Goal: Transaction & Acquisition: Book appointment/travel/reservation

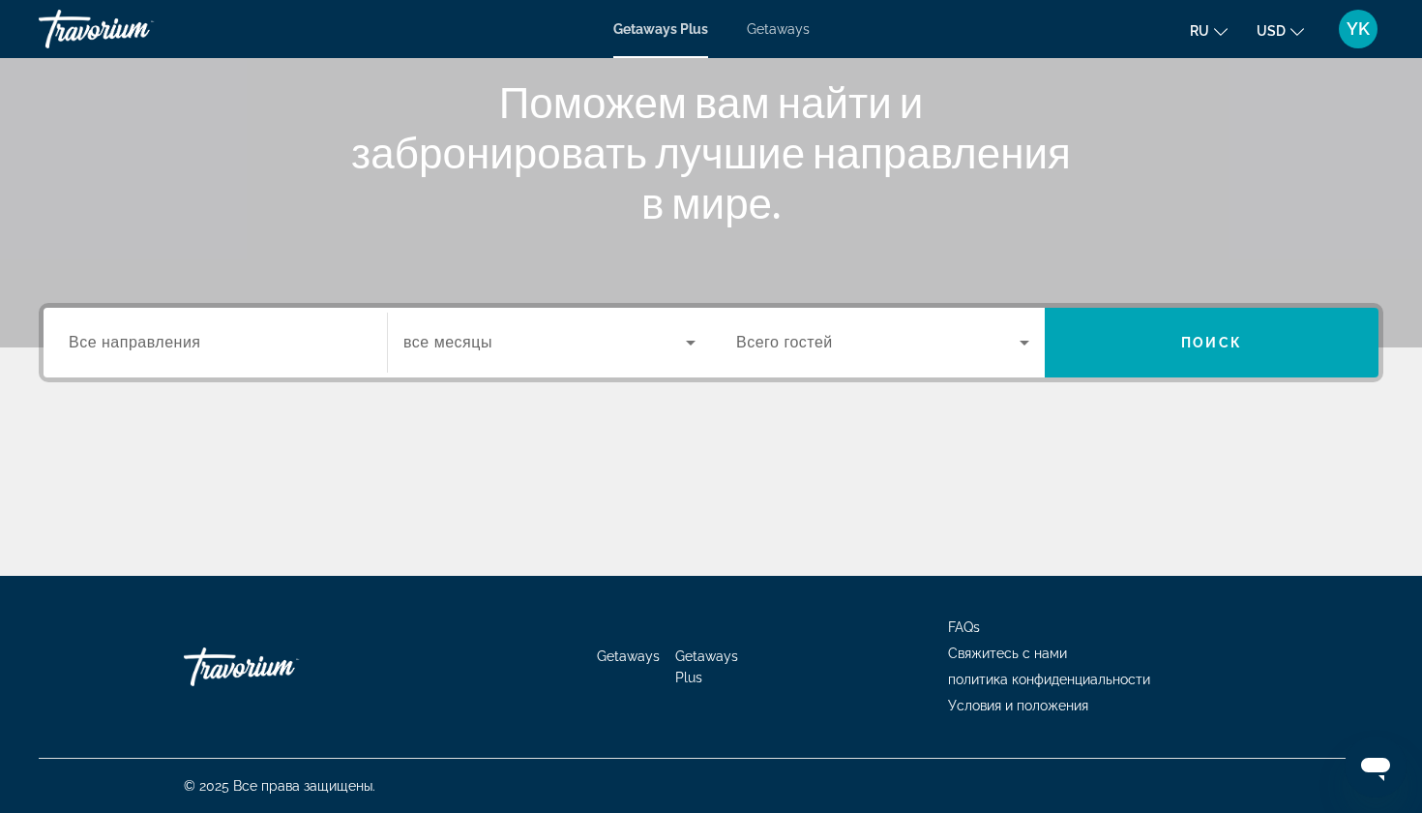
scroll to position [233, 0]
click at [167, 340] on span "Все направления" at bounding box center [135, 342] width 133 height 16
click at [167, 340] on input "Destination Все направления" at bounding box center [215, 343] width 293 height 23
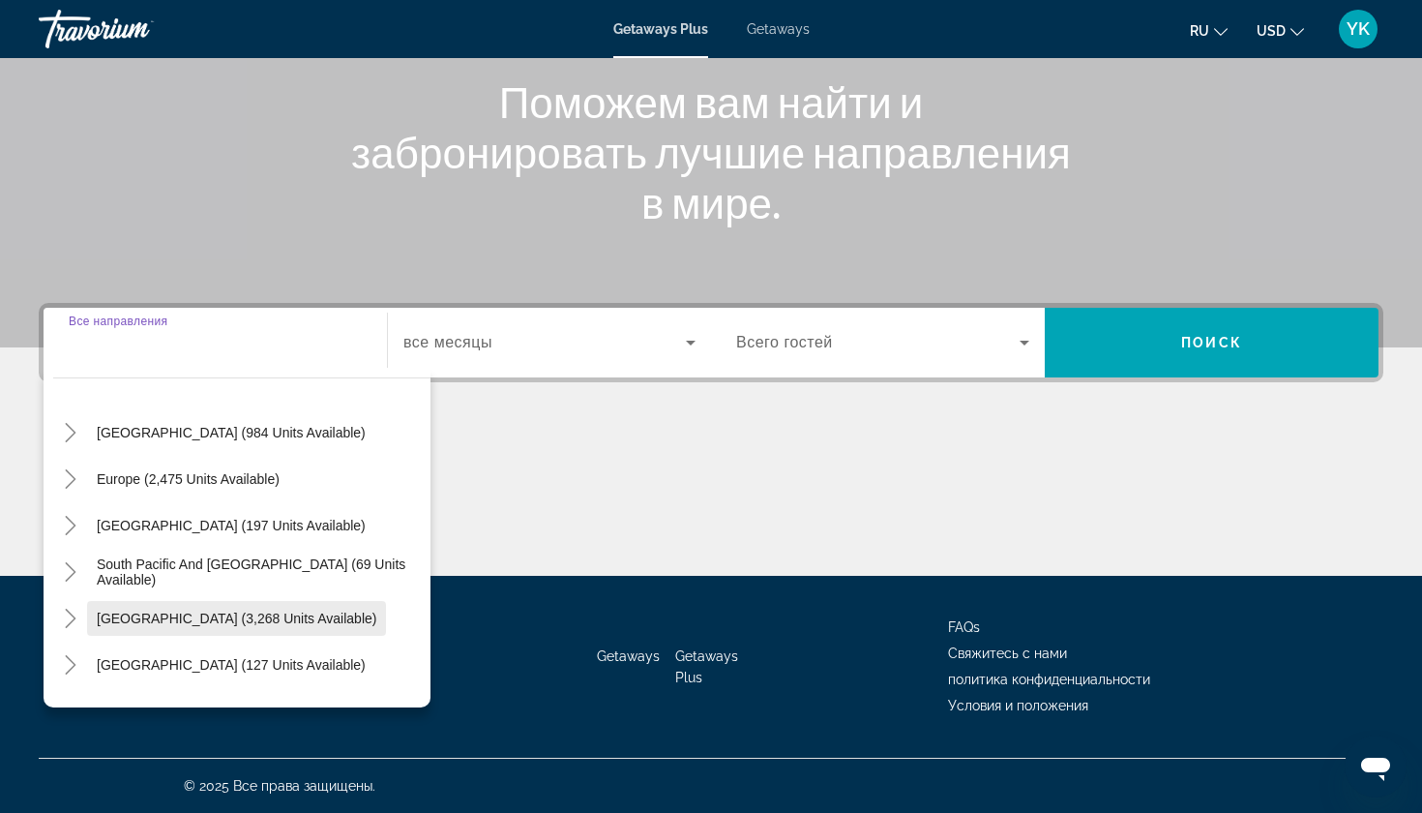
scroll to position [178, 0]
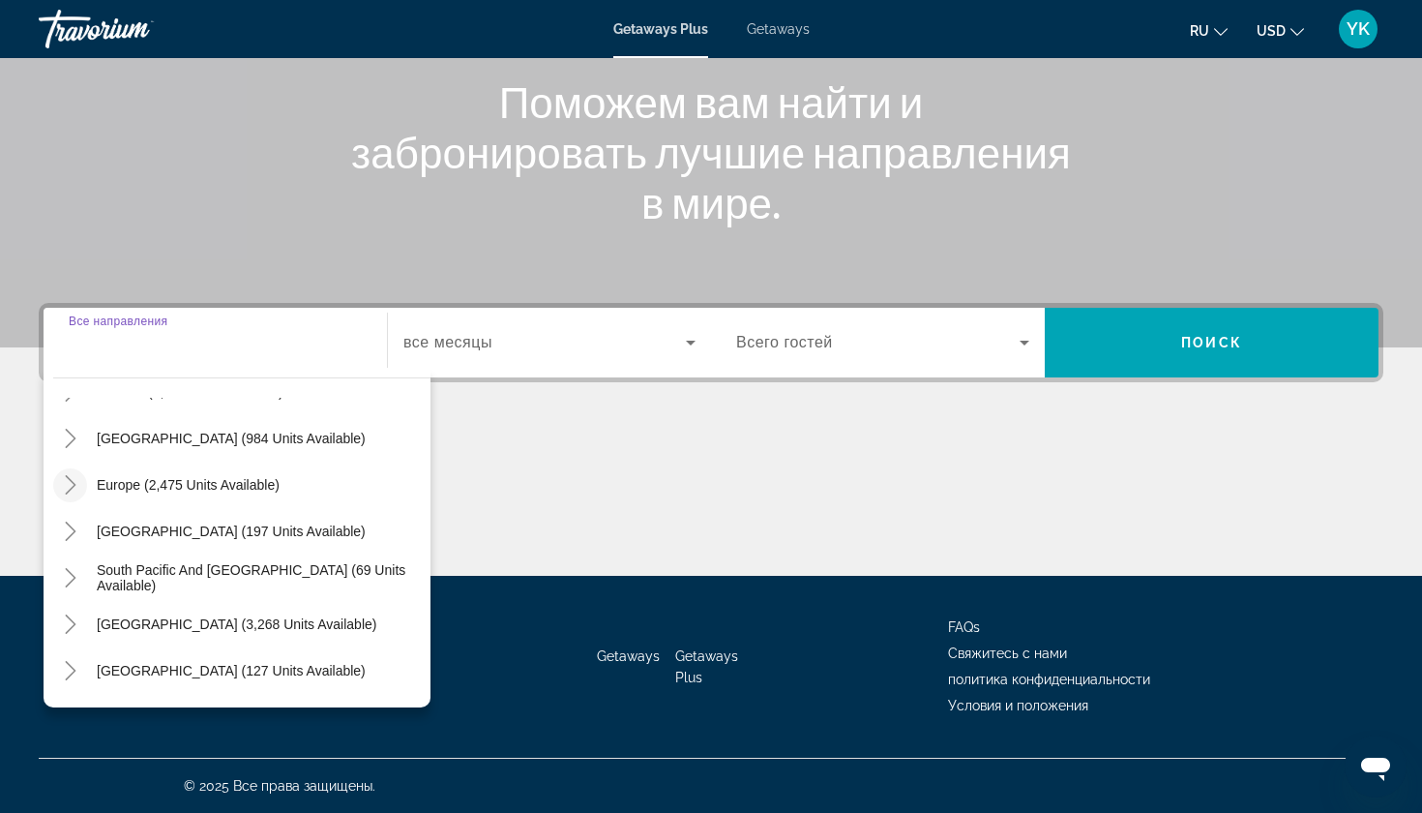
click at [77, 486] on icon "Toggle Europe (2,475 units available)" at bounding box center [70, 484] width 19 height 19
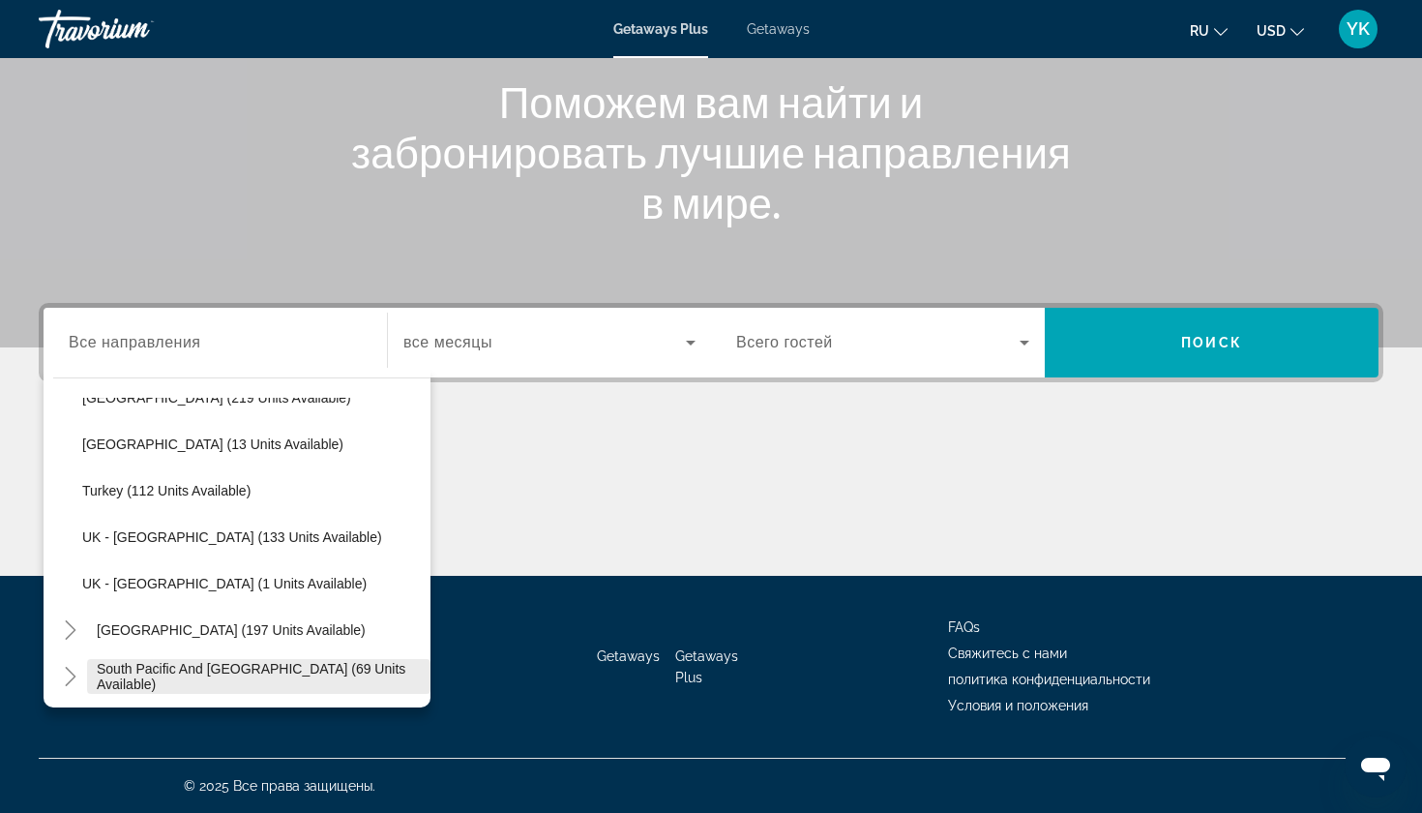
scroll to position [999, 0]
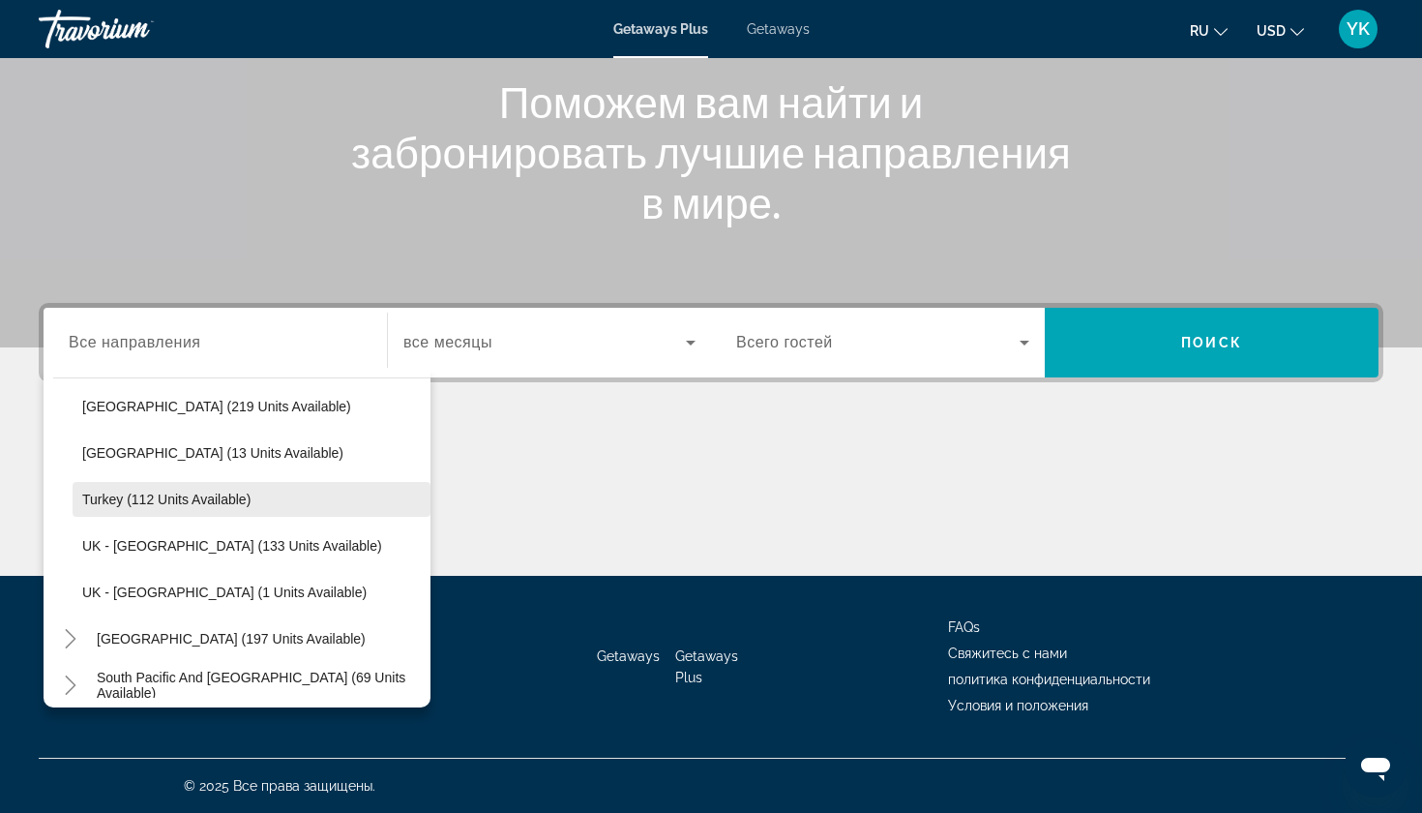
click at [152, 501] on span "Turkey (112 units available)" at bounding box center [166, 498] width 168 height 15
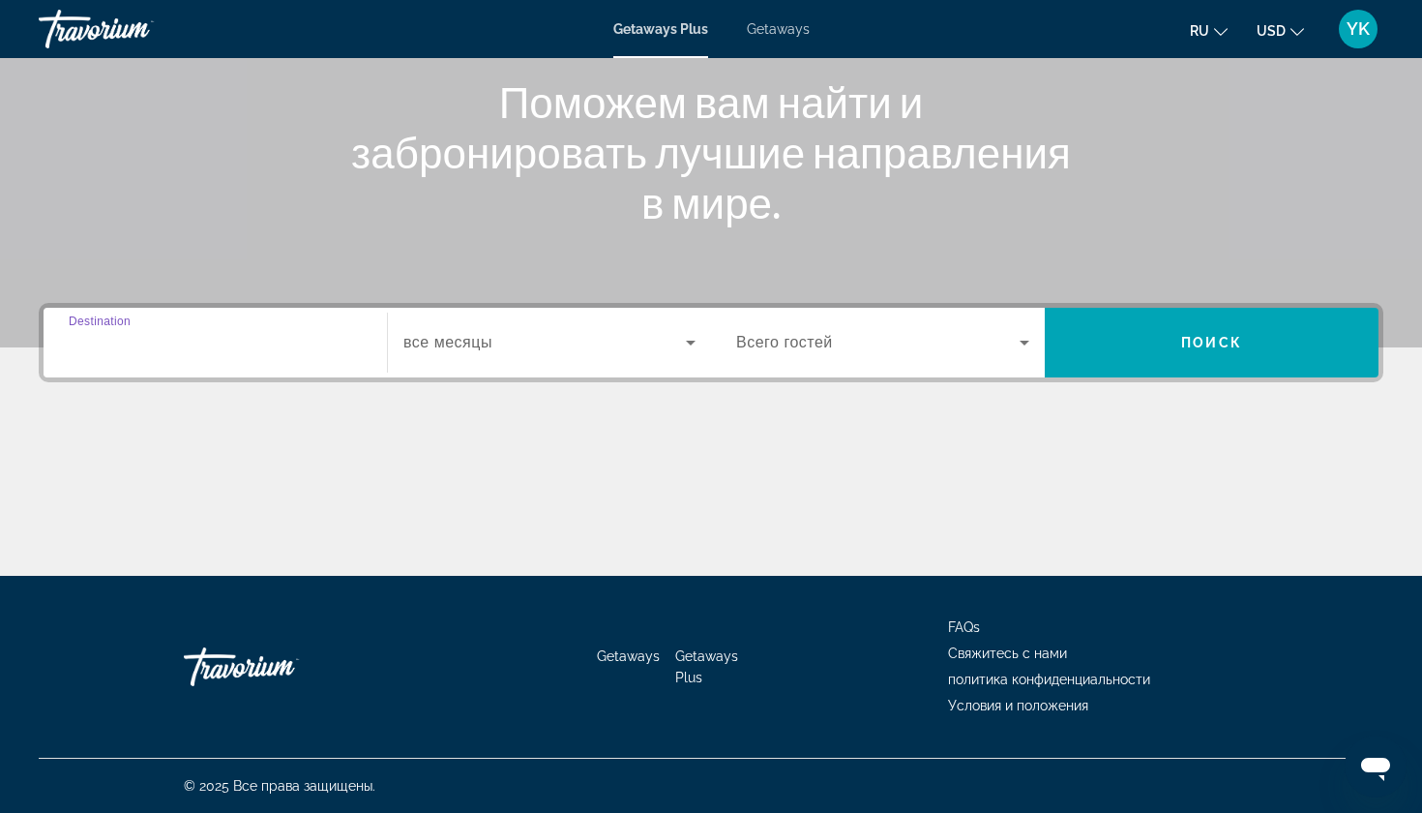
type input "**********"
click at [513, 339] on span "Search widget" at bounding box center [544, 342] width 282 height 23
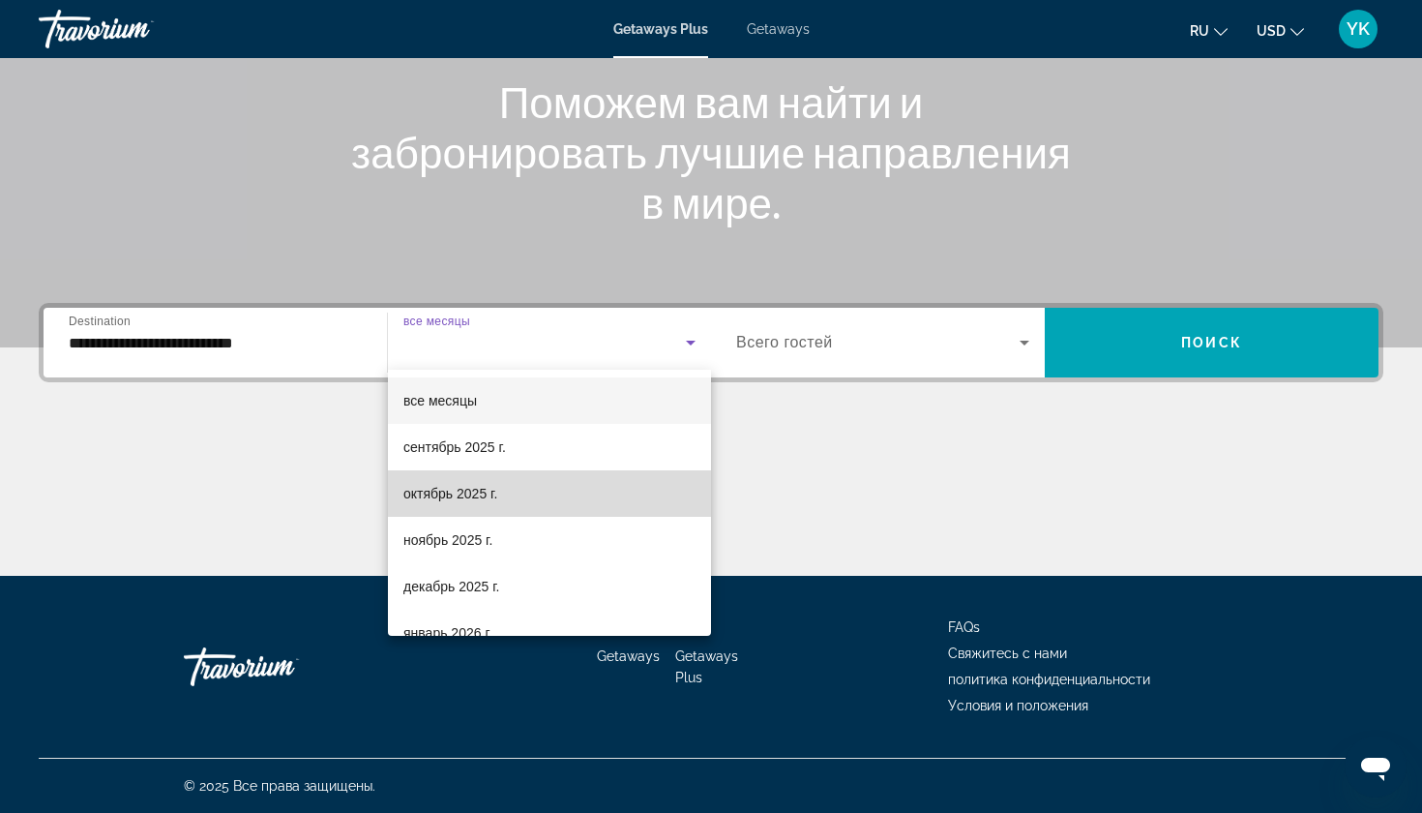
click at [481, 496] on span "октябрь 2025 г." at bounding box center [450, 493] width 94 height 23
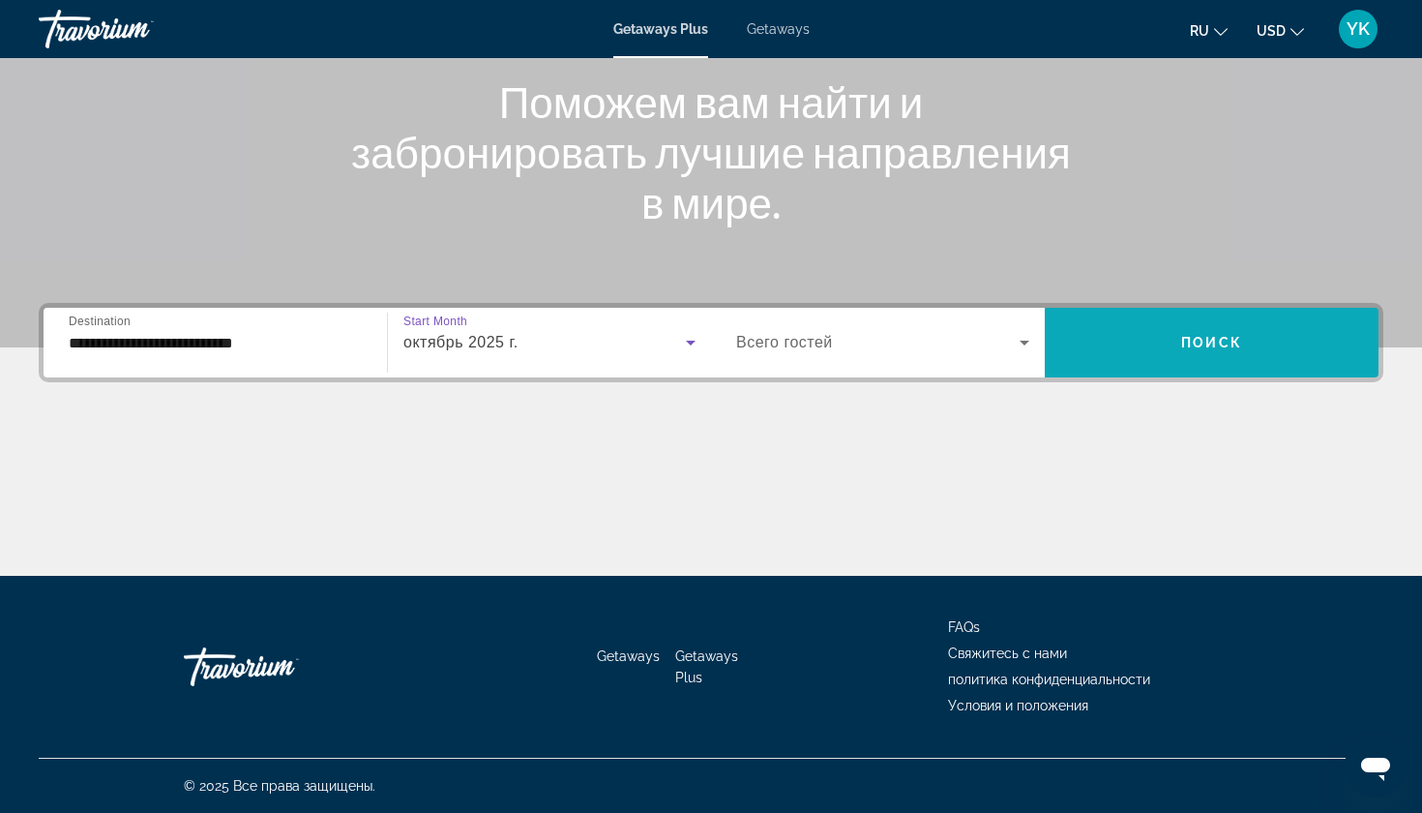
click at [1199, 333] on span "Search widget" at bounding box center [1212, 342] width 334 height 46
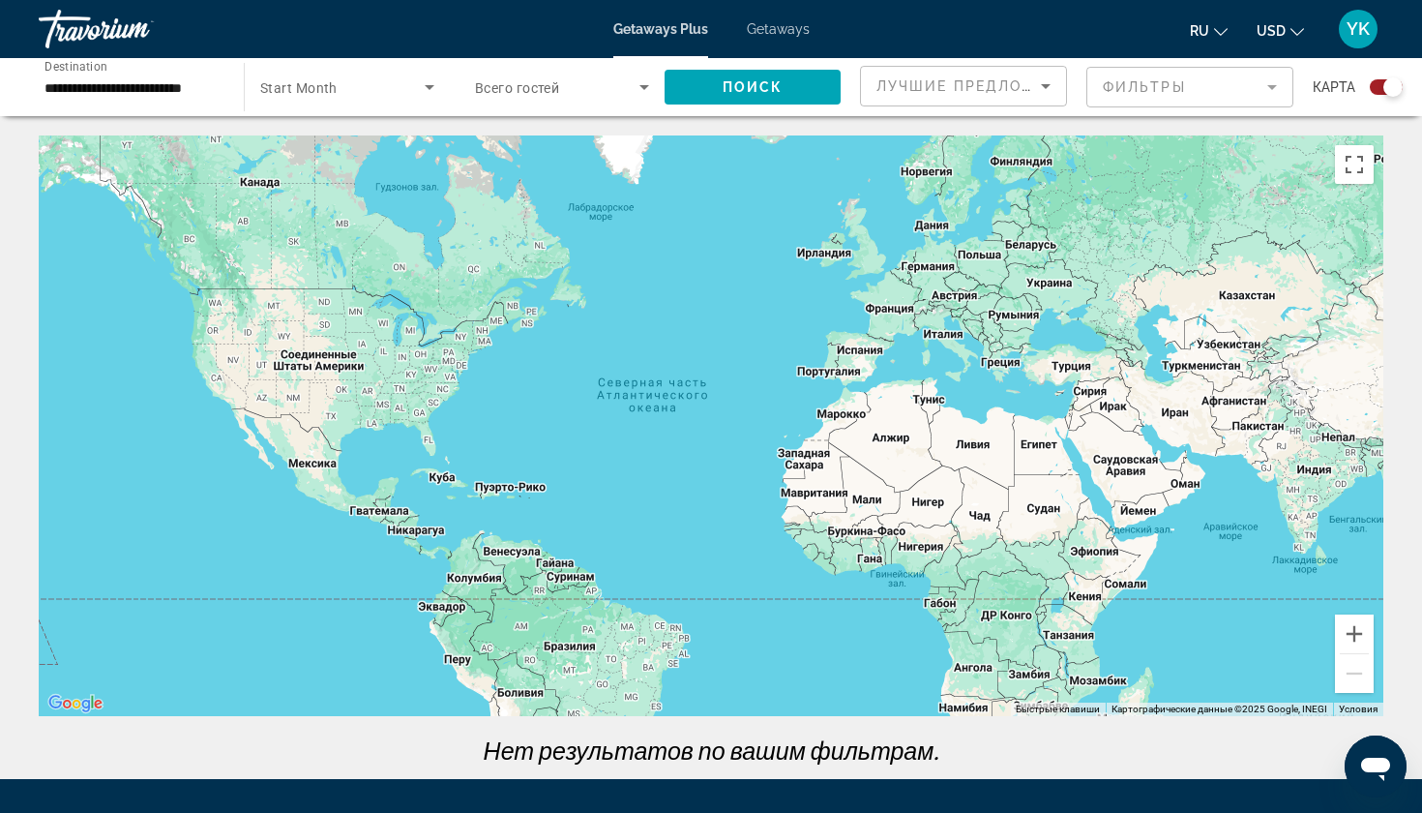
click at [135, 81] on input "**********" at bounding box center [132, 87] width 174 height 23
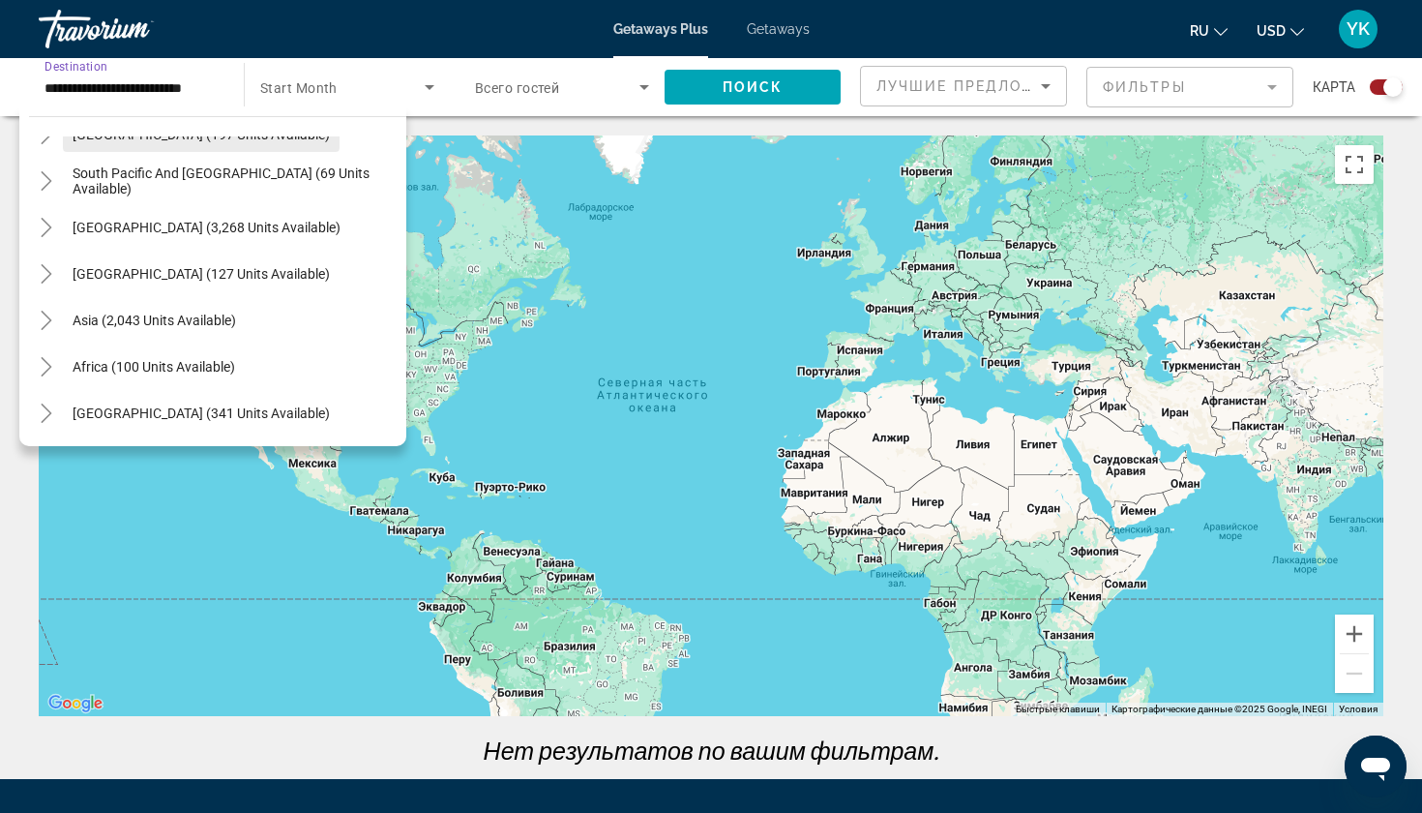
scroll to position [1242, 0]
click at [50, 315] on icon "Toggle Asia (2,043 units available)" at bounding box center [46, 320] width 19 height 19
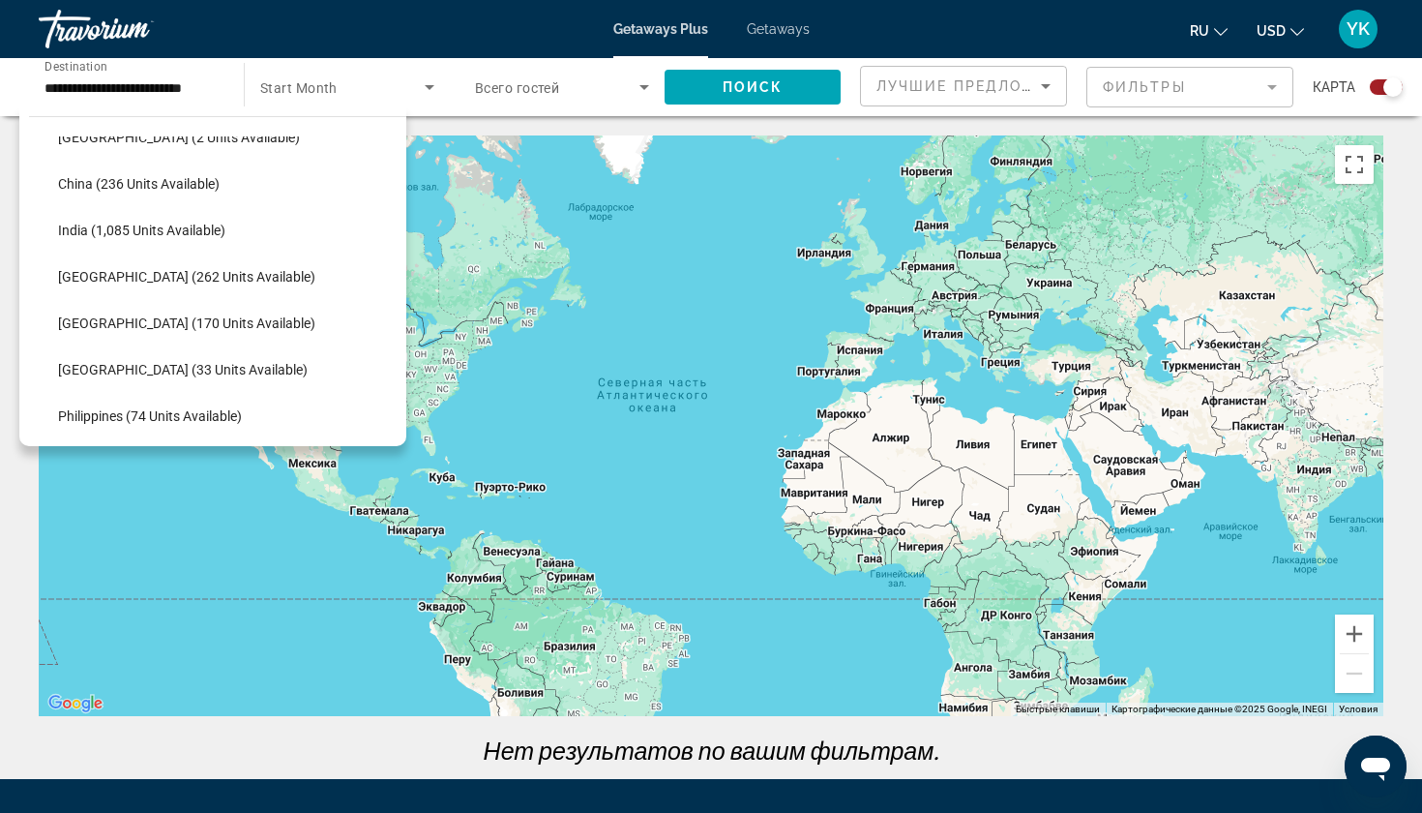
scroll to position [1521, 0]
click at [109, 369] on span "[GEOGRAPHIC_DATA] (33 units available)" at bounding box center [183, 366] width 250 height 15
type input "**********"
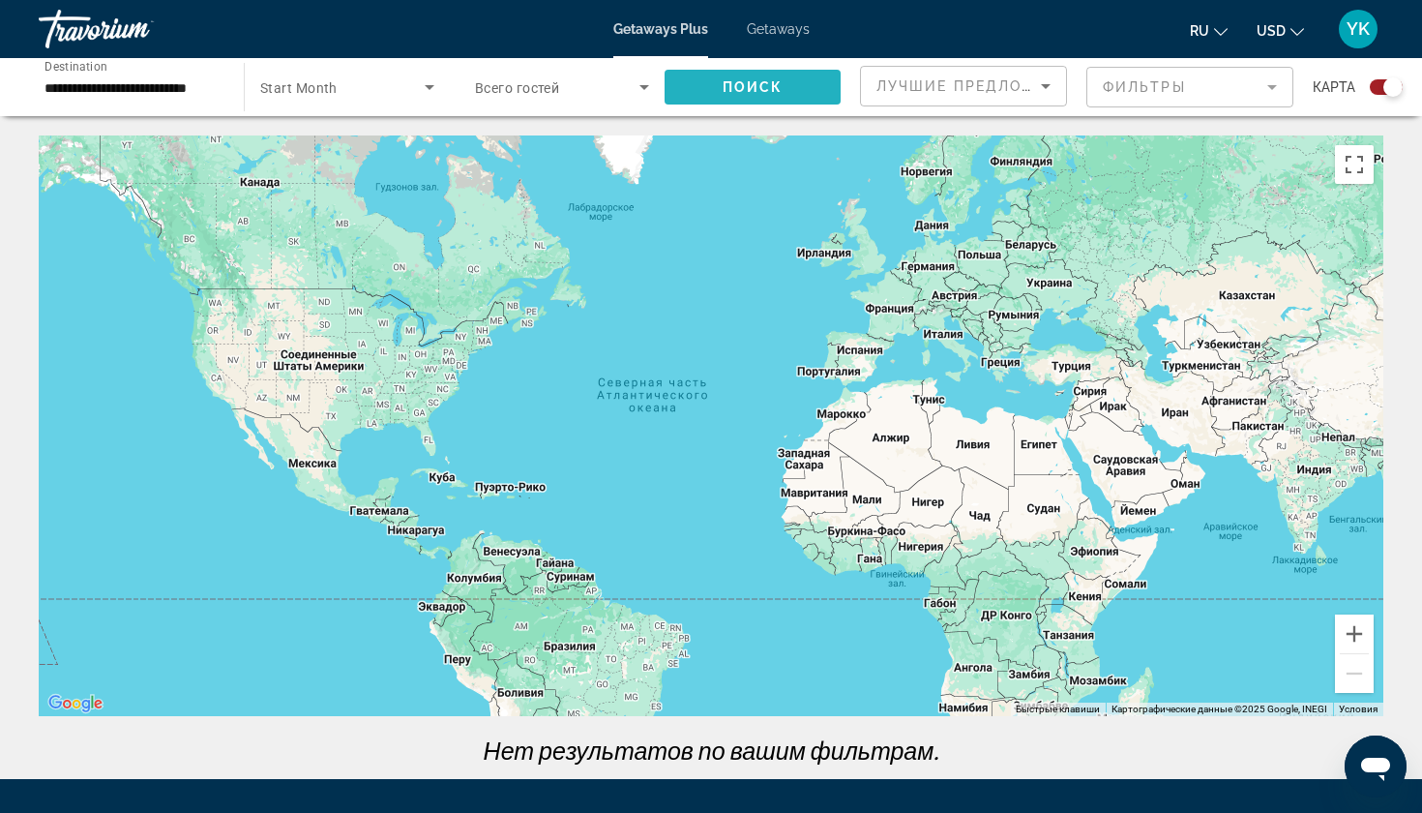
click at [714, 80] on span "Search widget" at bounding box center [753, 87] width 176 height 46
click at [410, 85] on span "Search widget" at bounding box center [342, 86] width 164 height 23
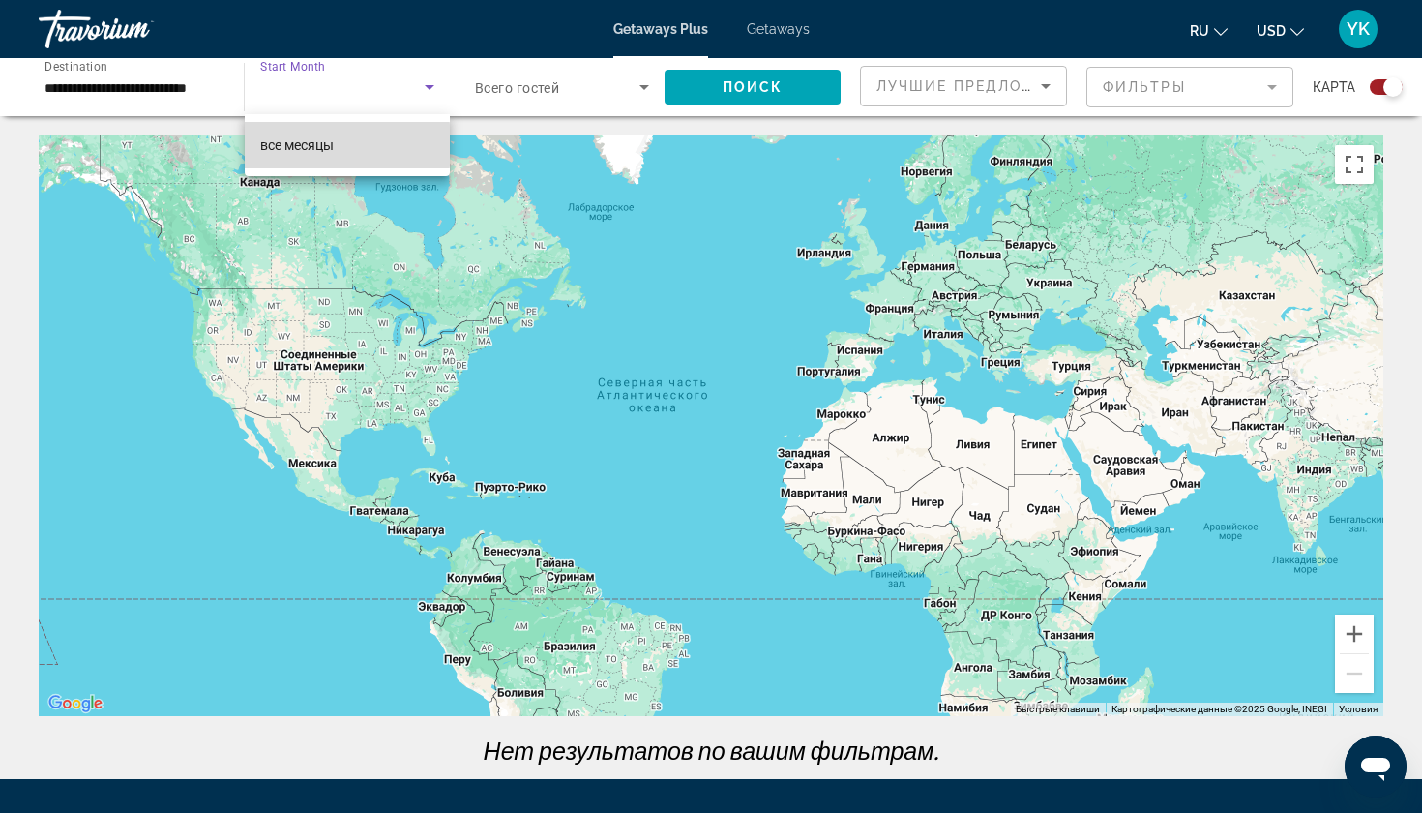
click at [332, 145] on span "все месяцы" at bounding box center [297, 144] width 74 height 15
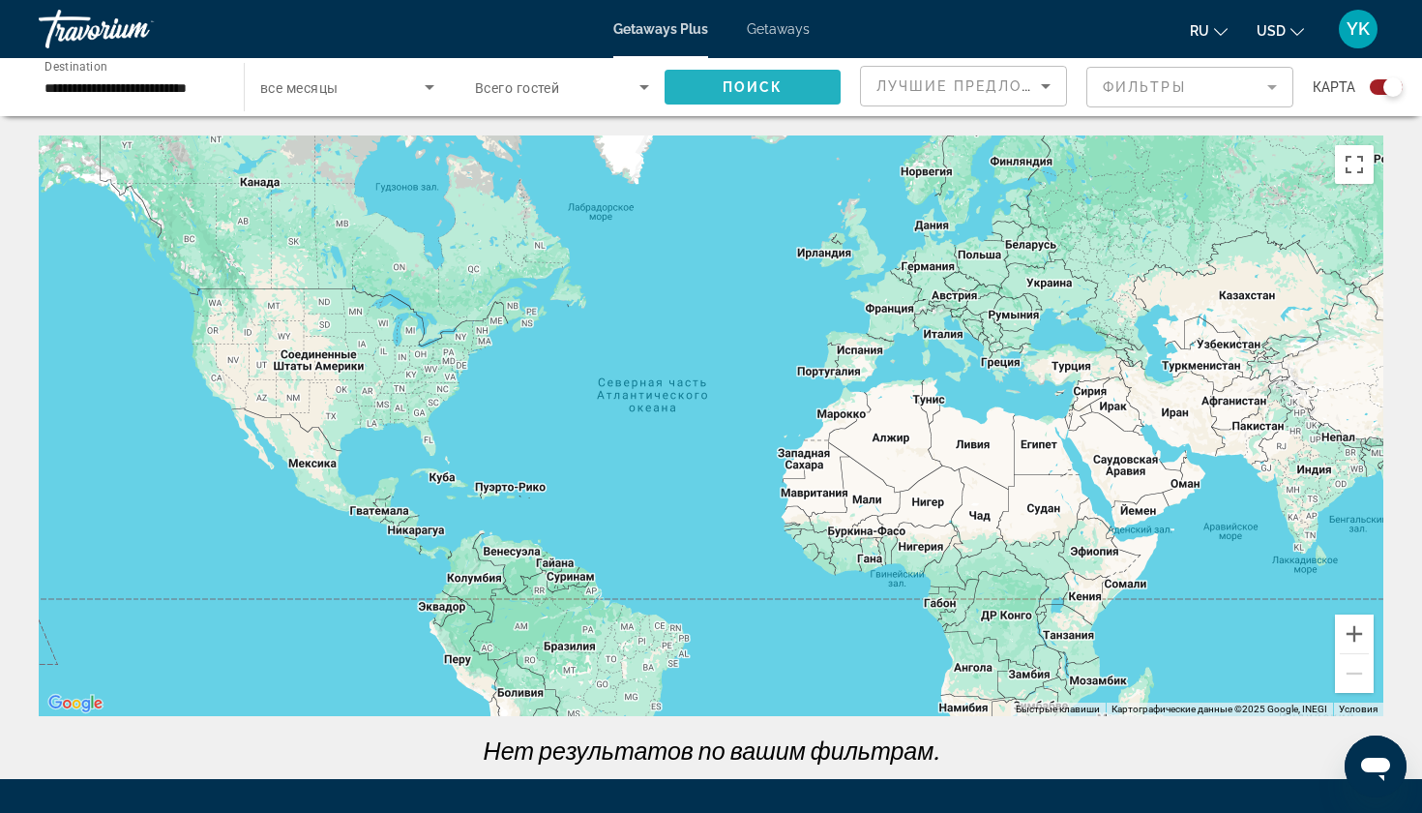
click at [719, 88] on span "Search widget" at bounding box center [753, 87] width 176 height 46
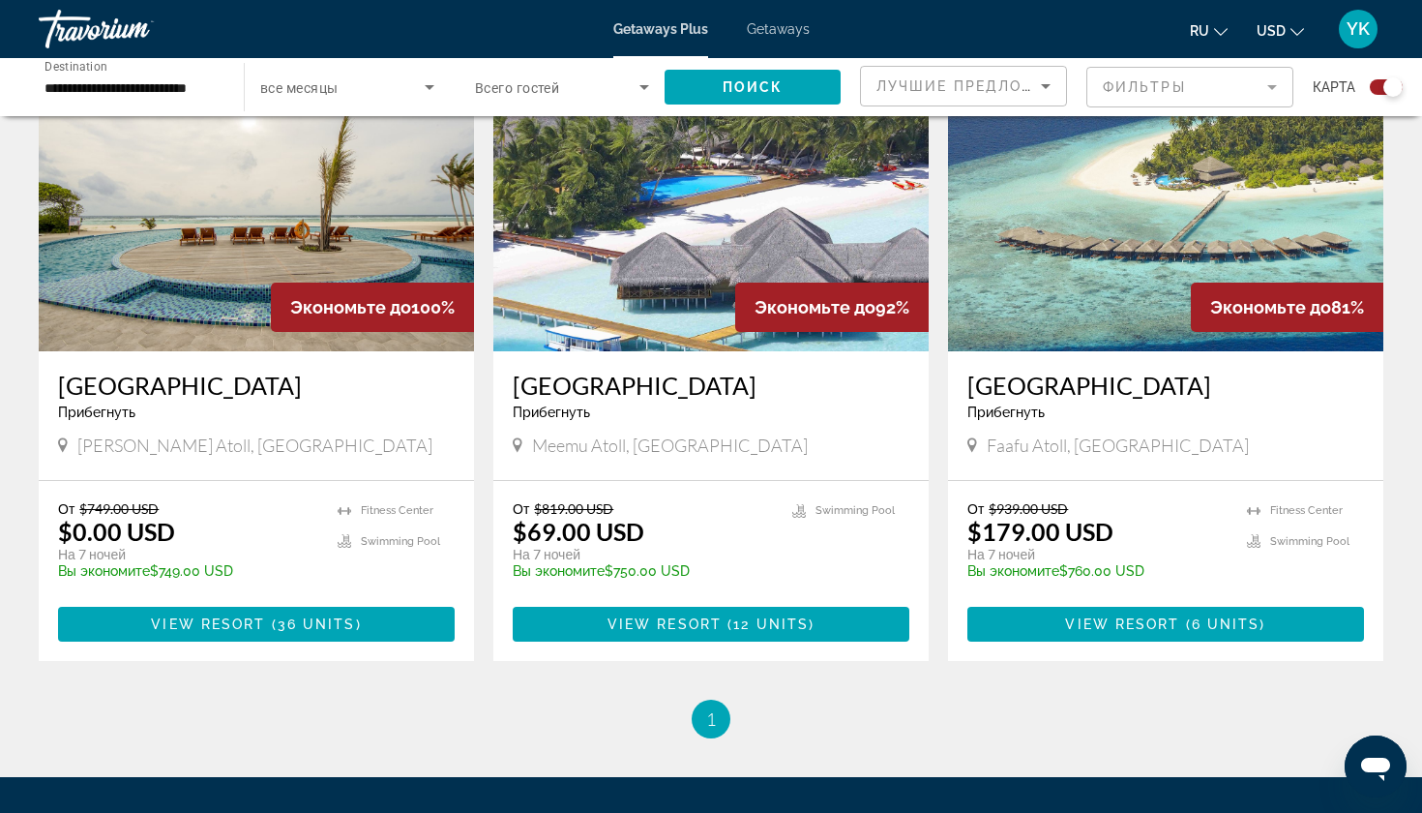
scroll to position [744, 0]
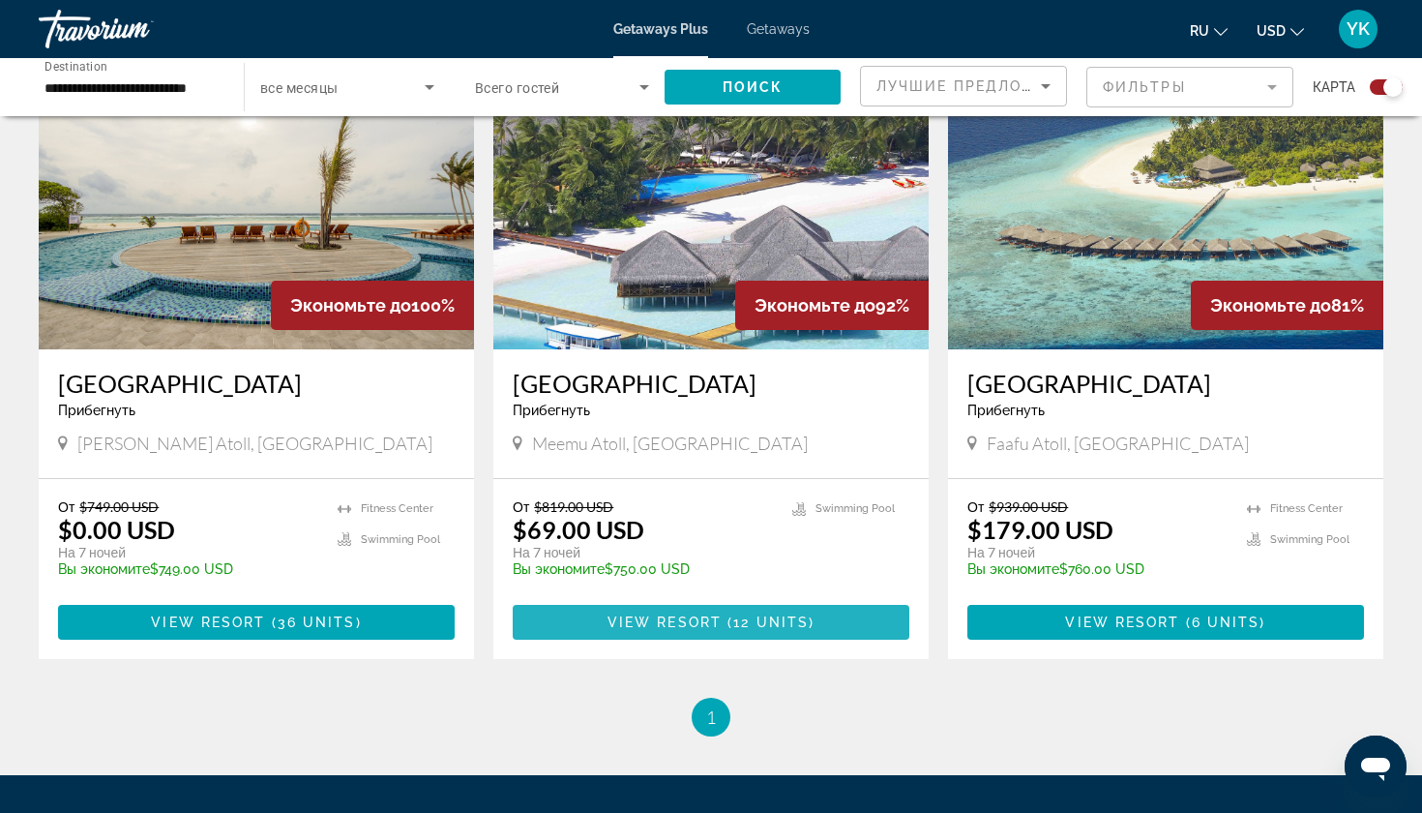
click at [636, 623] on span "View Resort" at bounding box center [665, 621] width 114 height 15
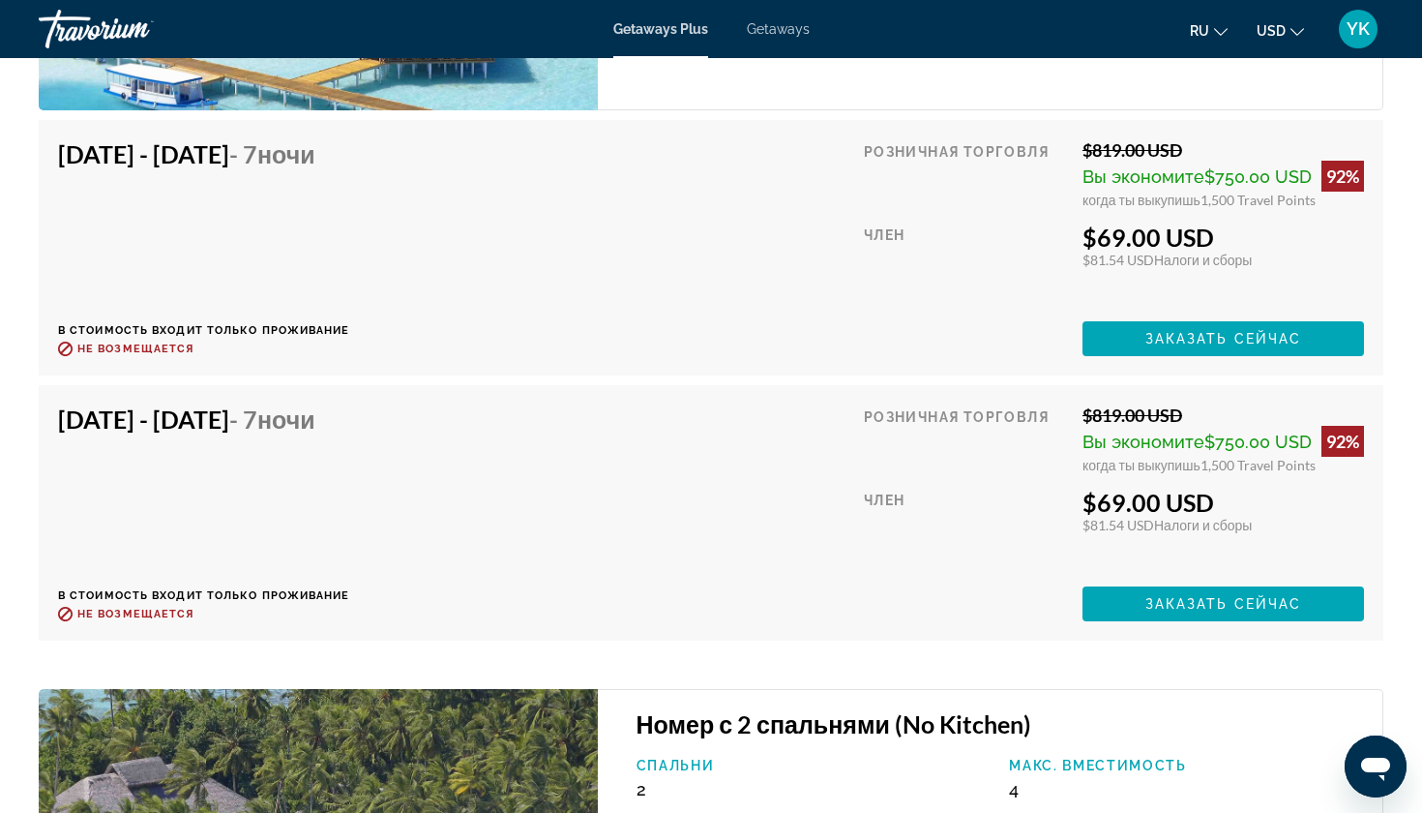
scroll to position [5787, 0]
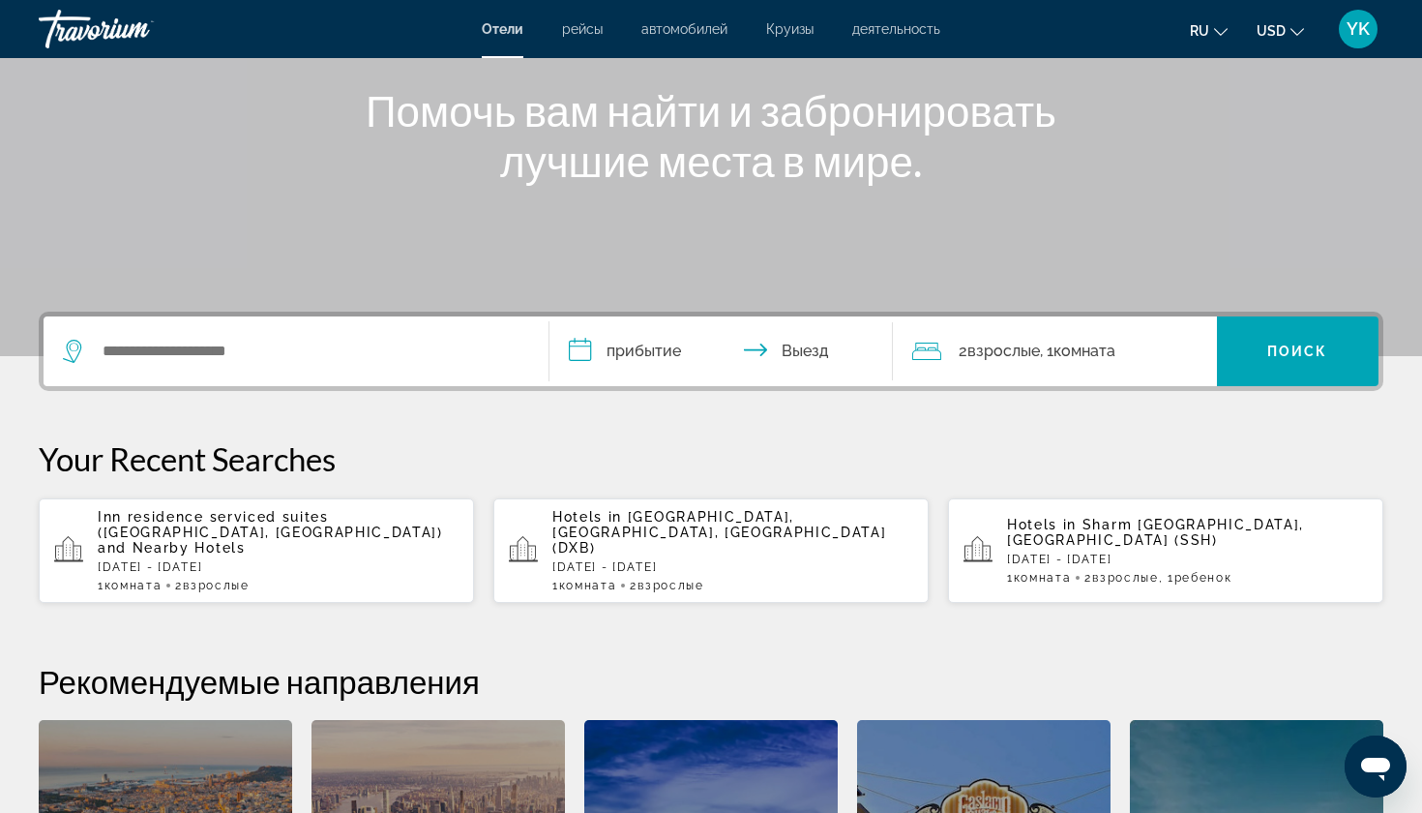
scroll to position [419, 0]
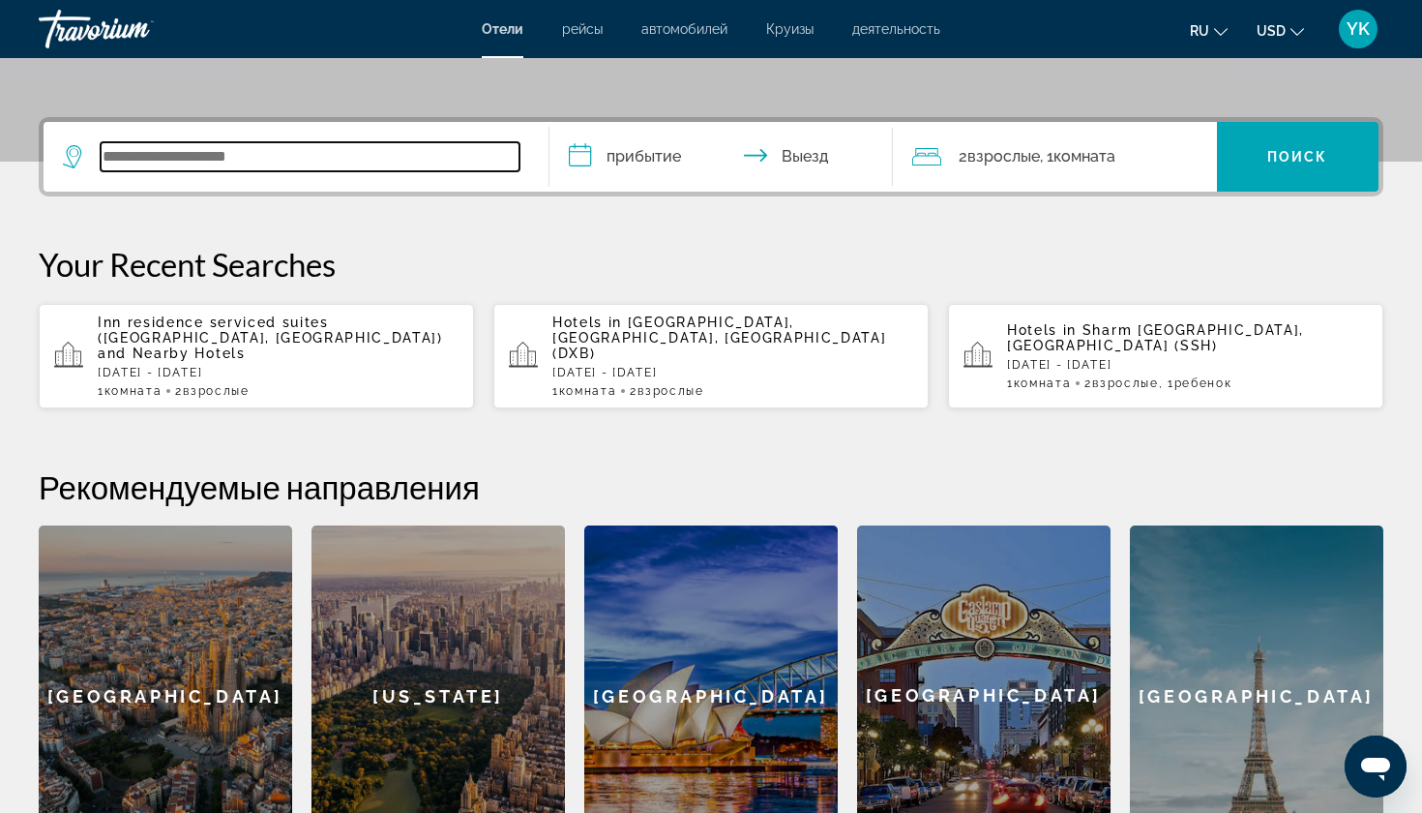
click at [294, 156] on input "Search widget" at bounding box center [310, 156] width 419 height 29
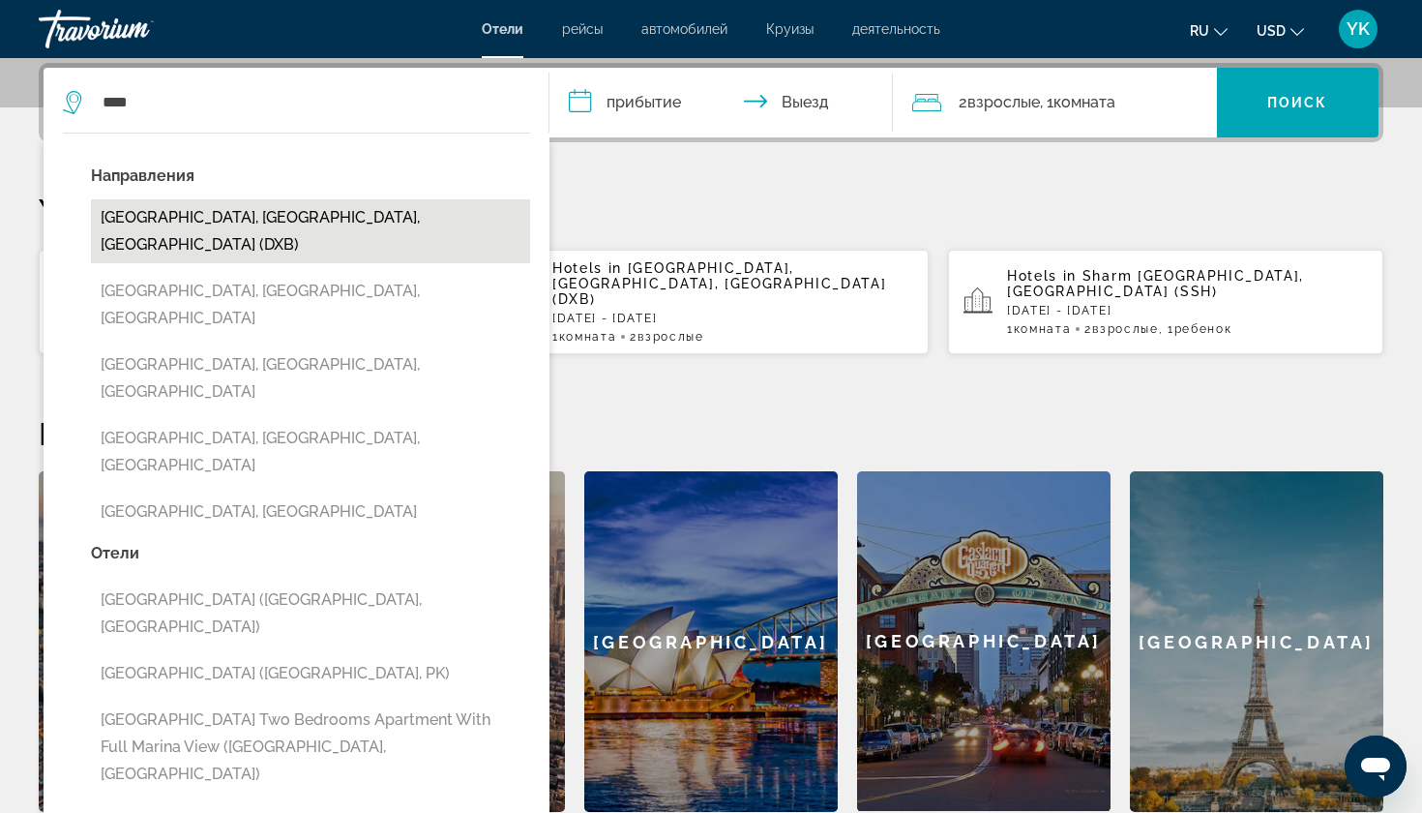
click at [159, 220] on button "Dubai, Dubai Emirate, United Arab Emirates (DXB)" at bounding box center [310, 231] width 439 height 64
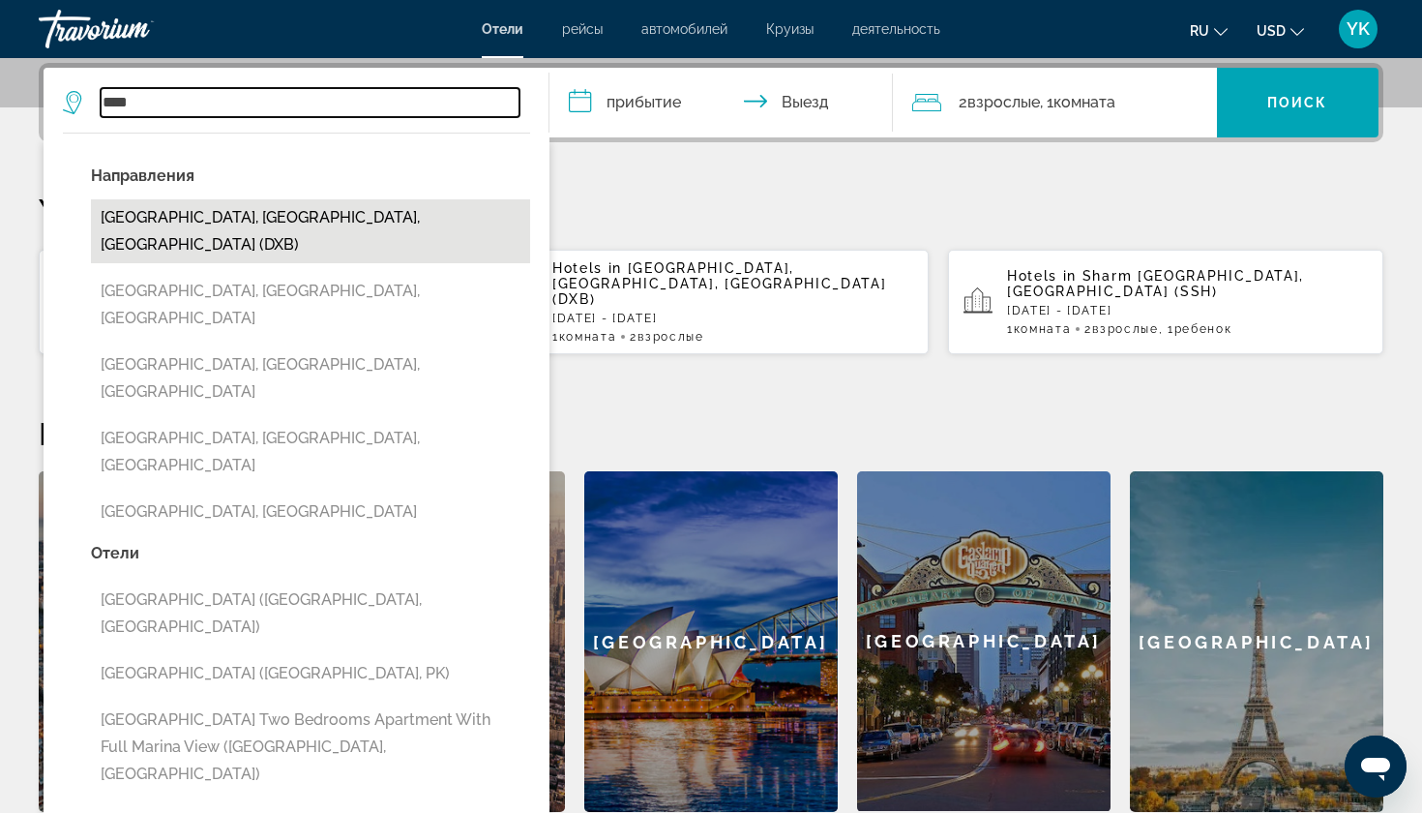
type input "**********"
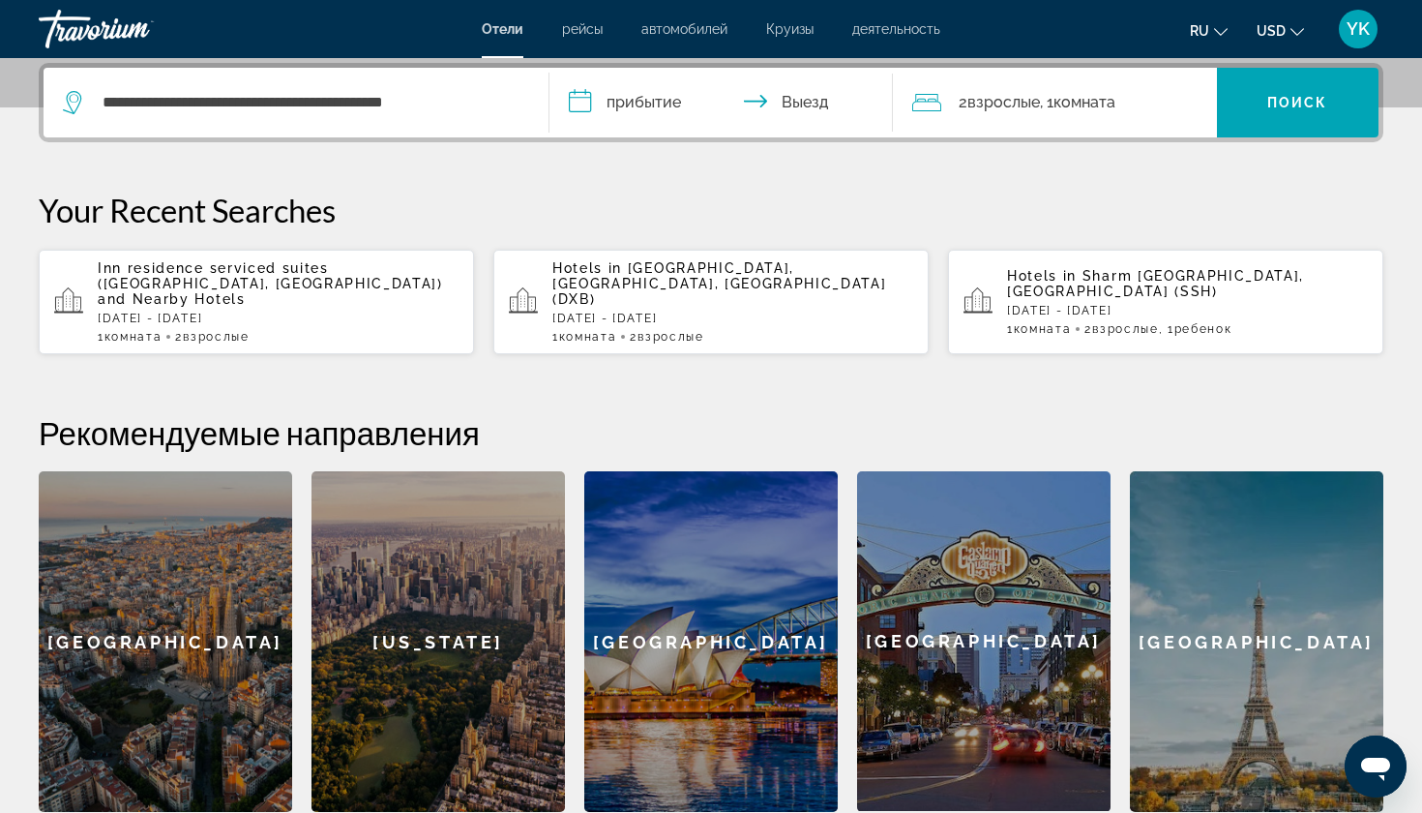
click at [614, 99] on input "**********" at bounding box center [725, 105] width 351 height 75
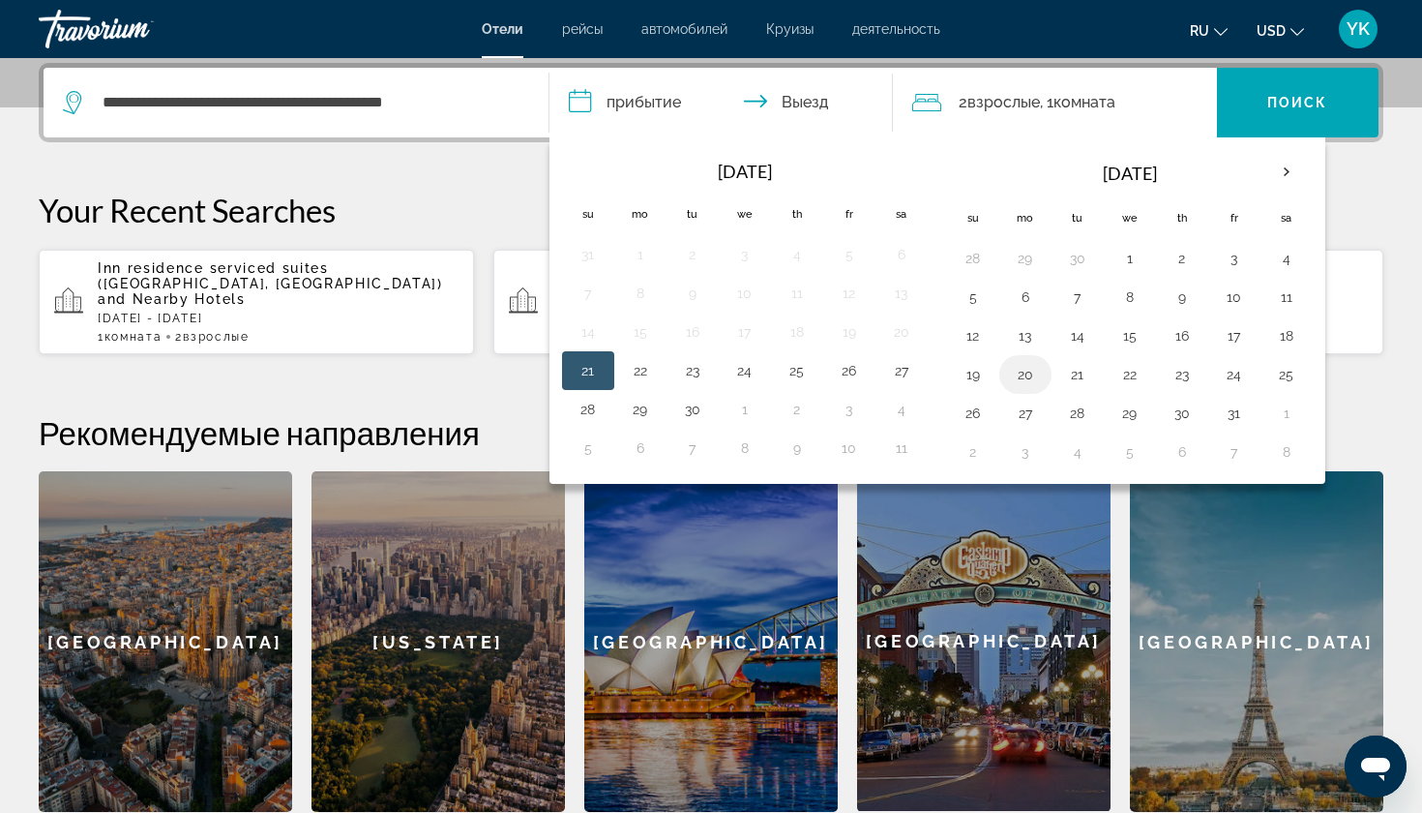
click at [1024, 375] on button "20" at bounding box center [1025, 374] width 31 height 27
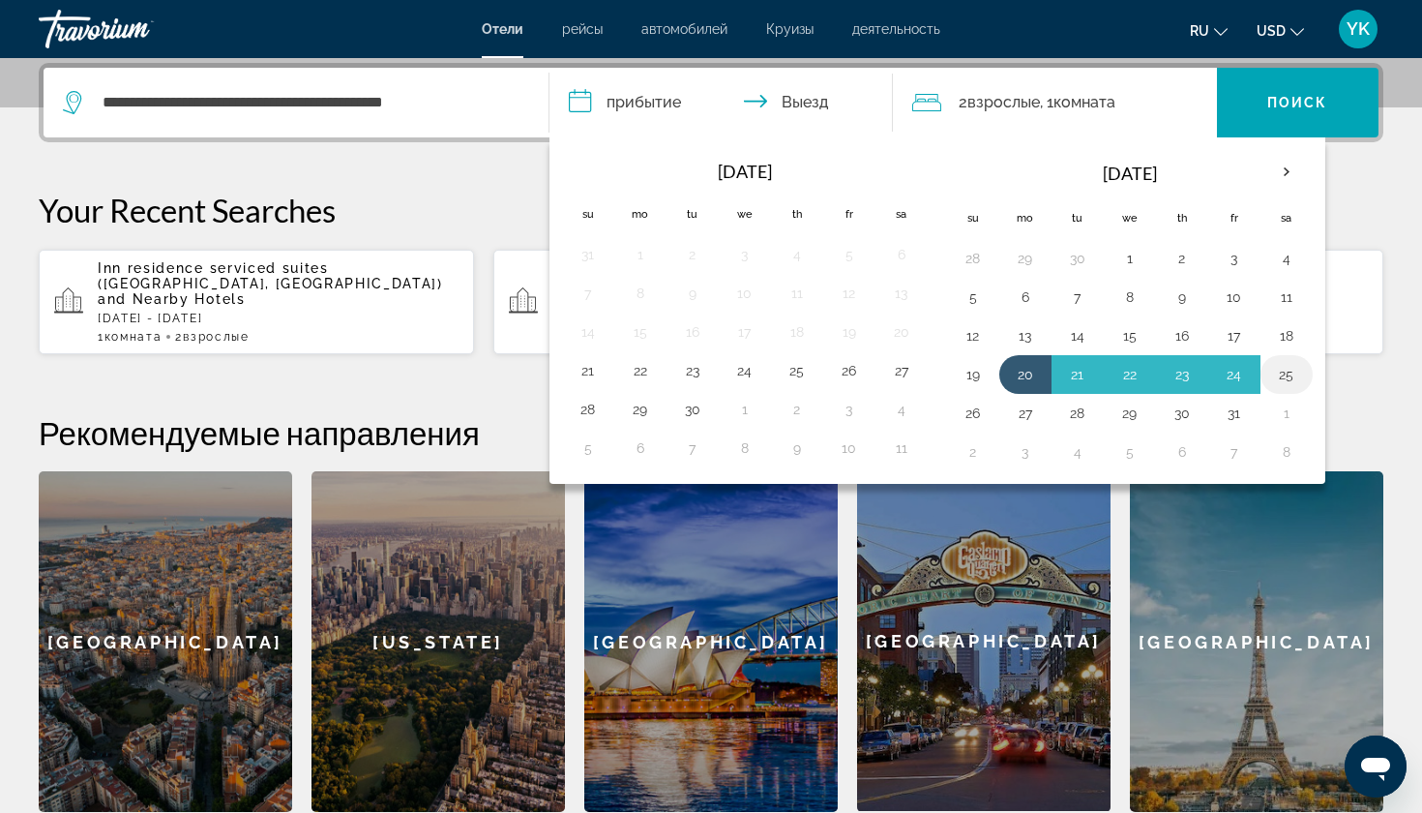
click at [1287, 368] on button "25" at bounding box center [1286, 374] width 31 height 27
type input "**********"
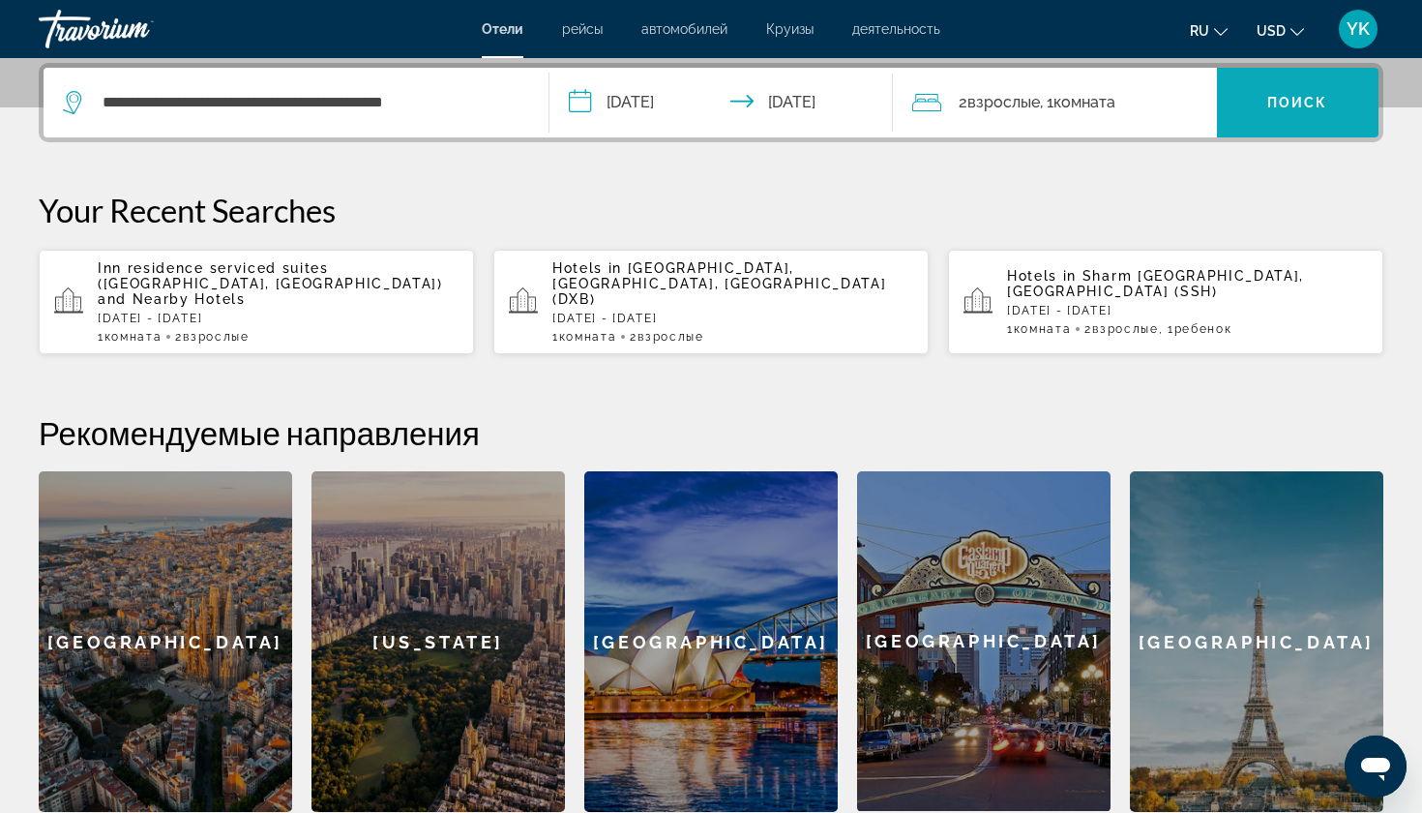
click at [1323, 108] on span "Поиск" at bounding box center [1297, 102] width 61 height 15
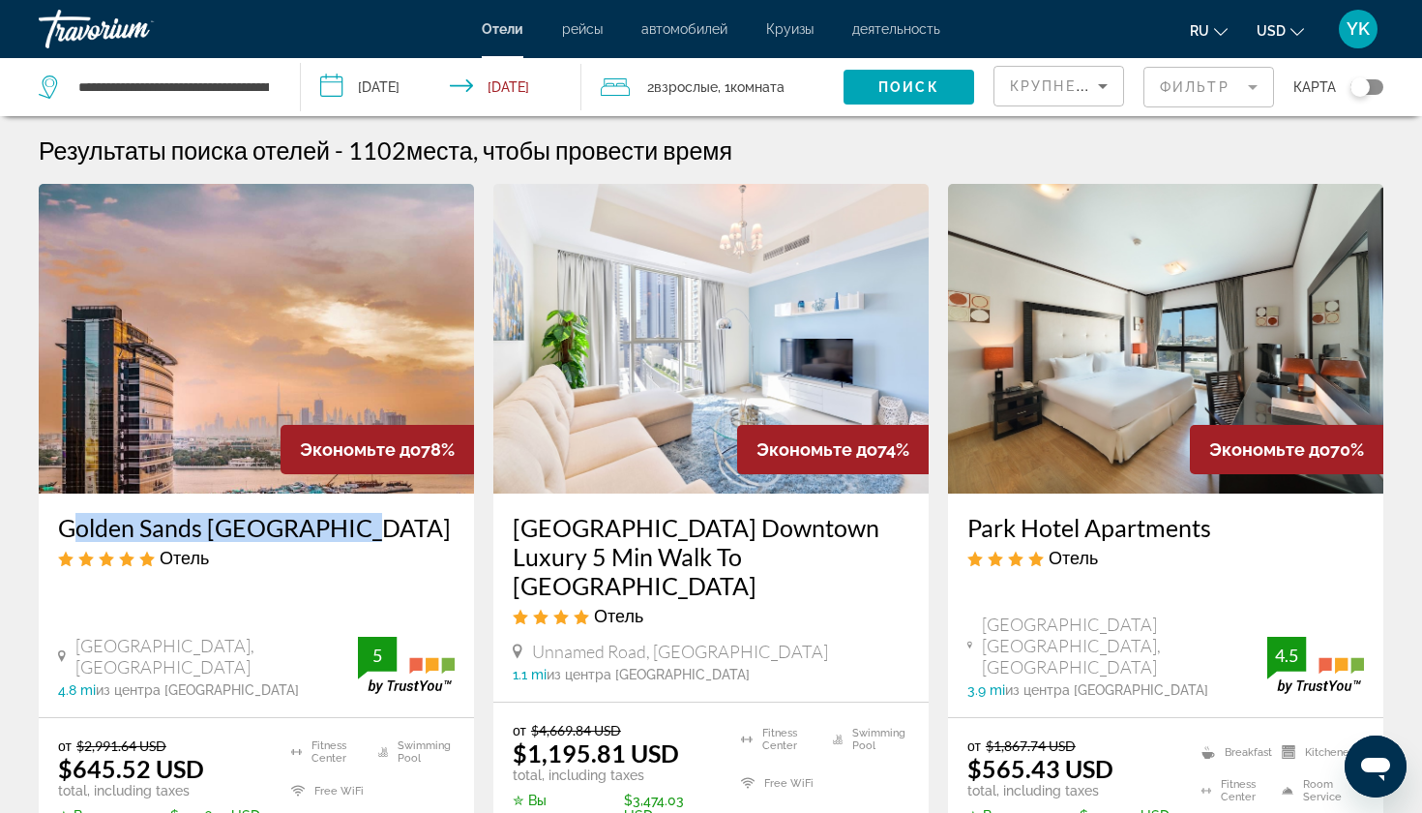
drag, startPoint x: 51, startPoint y: 528, endPoint x: 336, endPoint y: 533, distance: 284.5
click at [336, 533] on div "Golden Sands Dubai Creek Отель Baniyas Road, Dubai 4.8 mi из центра Dubai от от…" at bounding box center [256, 604] width 435 height 223
copy h3 "Golden Sands Dubai Creek"
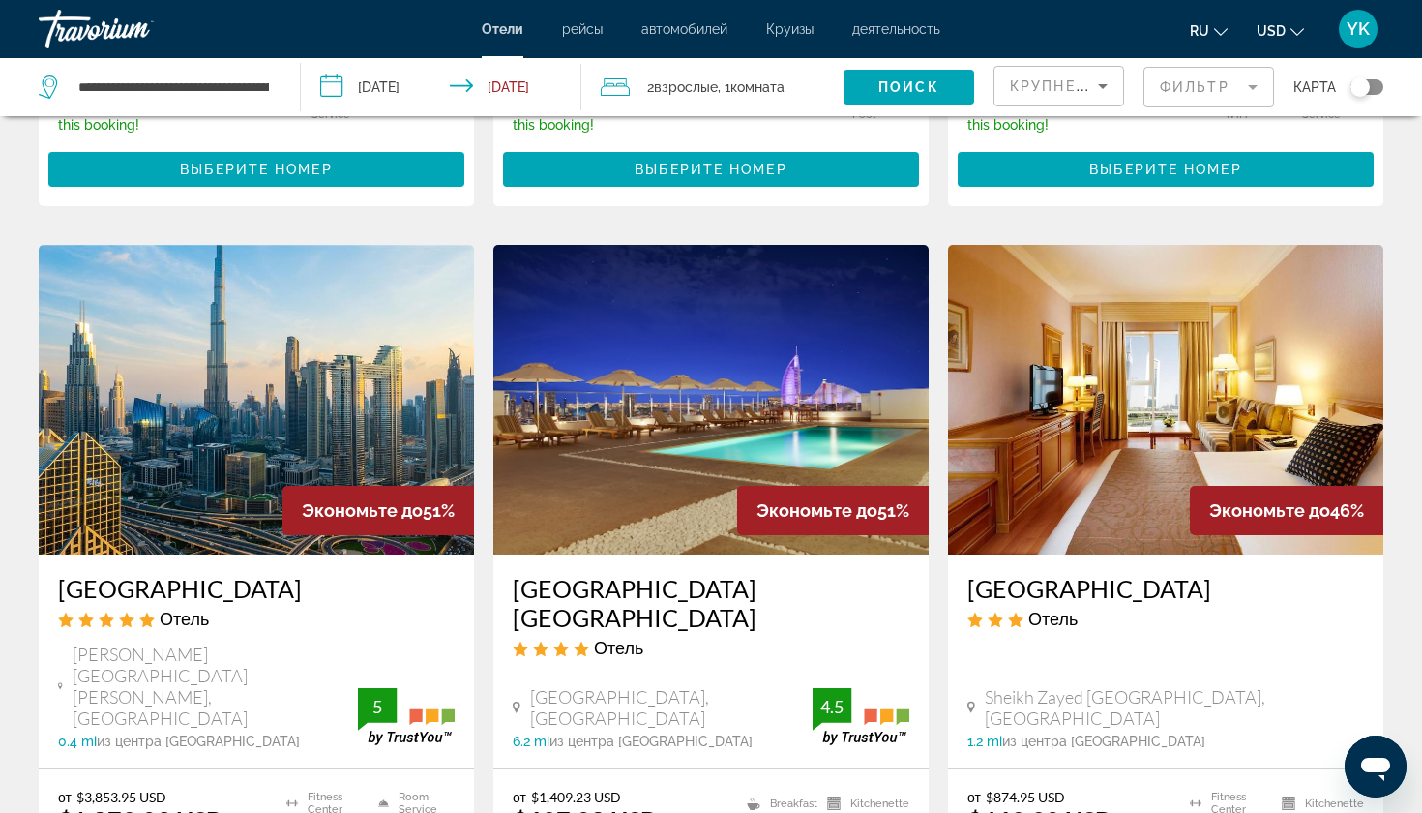
scroll to position [1456, 0]
